Goal: Task Accomplishment & Management: Manage account settings

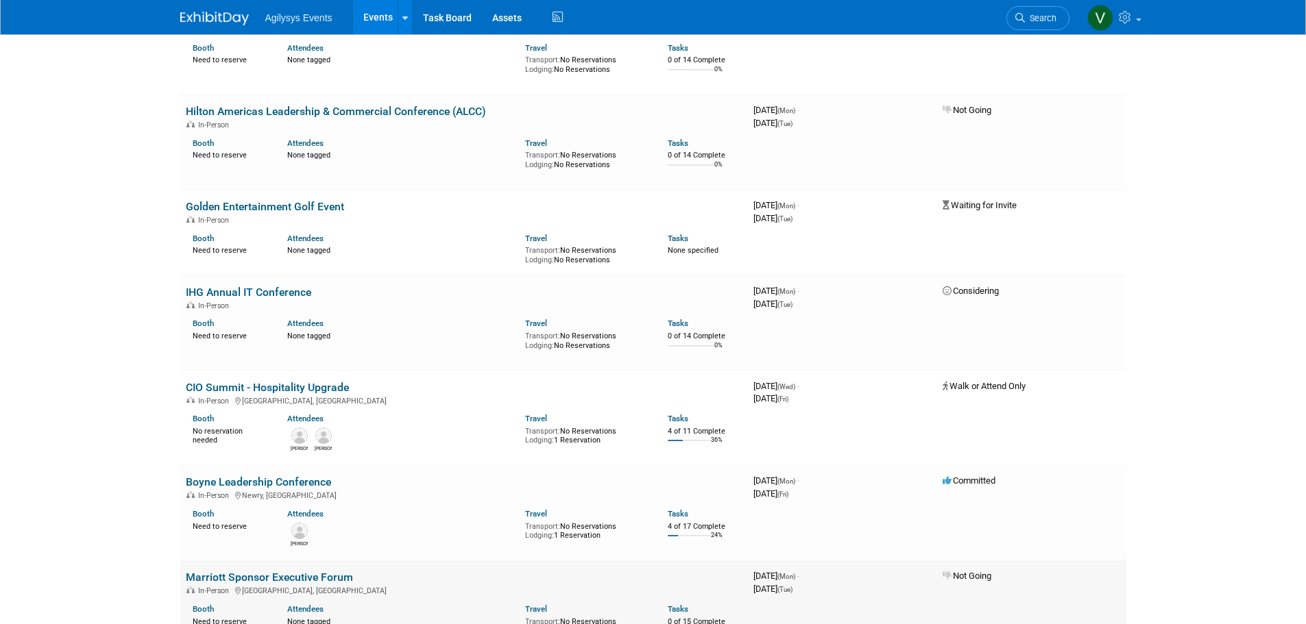
scroll to position [685, 0]
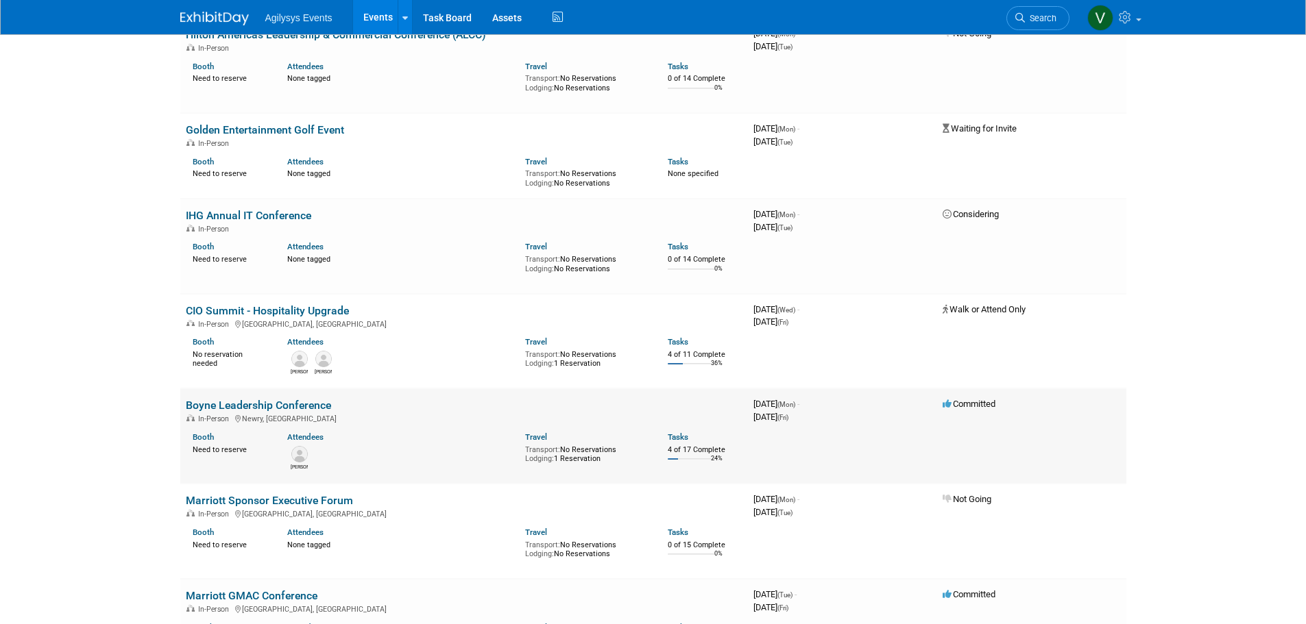
click at [261, 409] on link "Boyne Leadership Conference" at bounding box center [258, 405] width 145 height 13
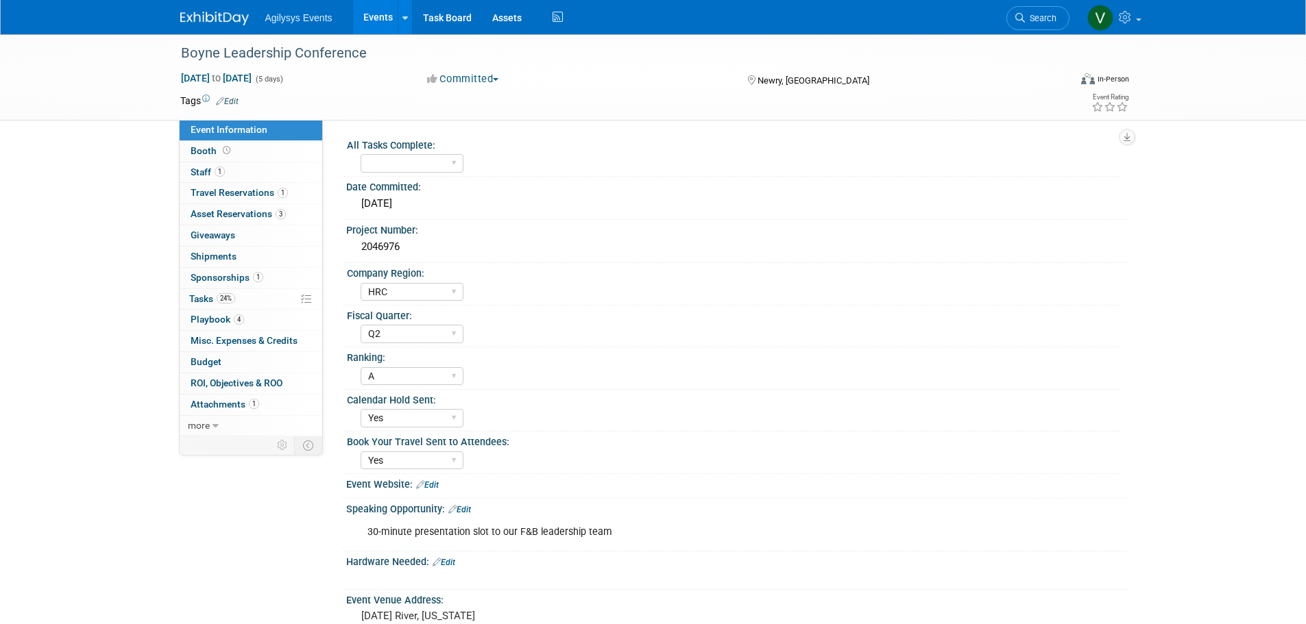
select select "HRC"
select select "Q2"
select select "A"
select select "Yes"
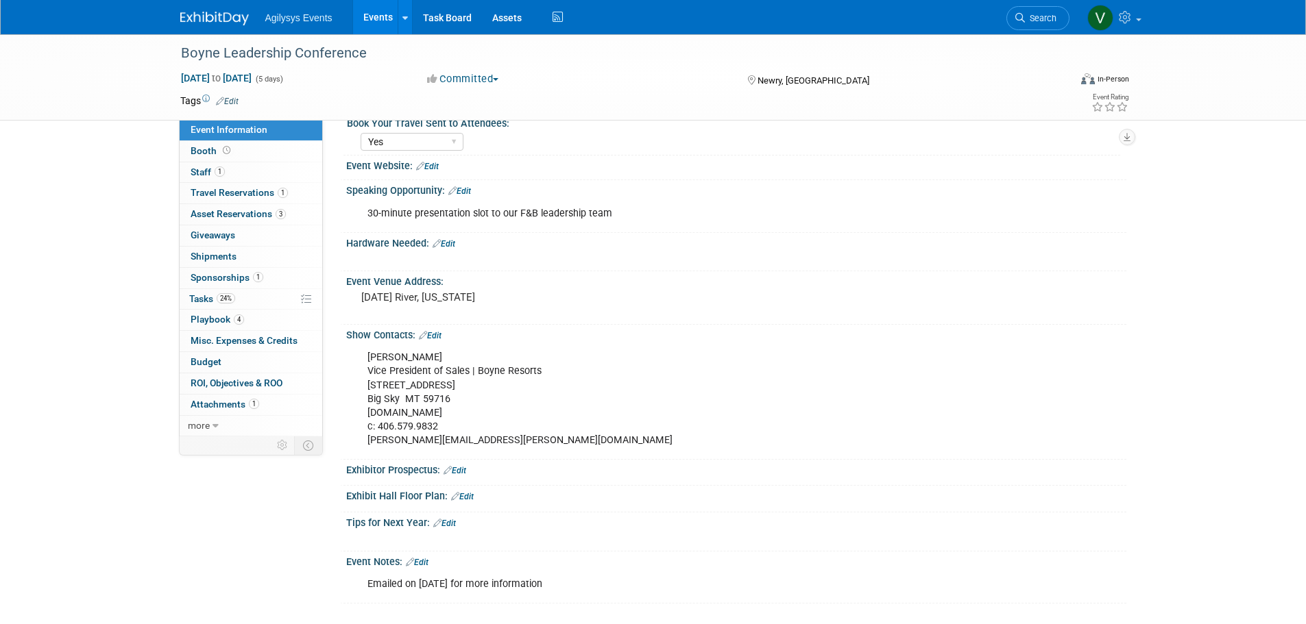
scroll to position [343, 0]
